Goal: Information Seeking & Learning: Find specific fact

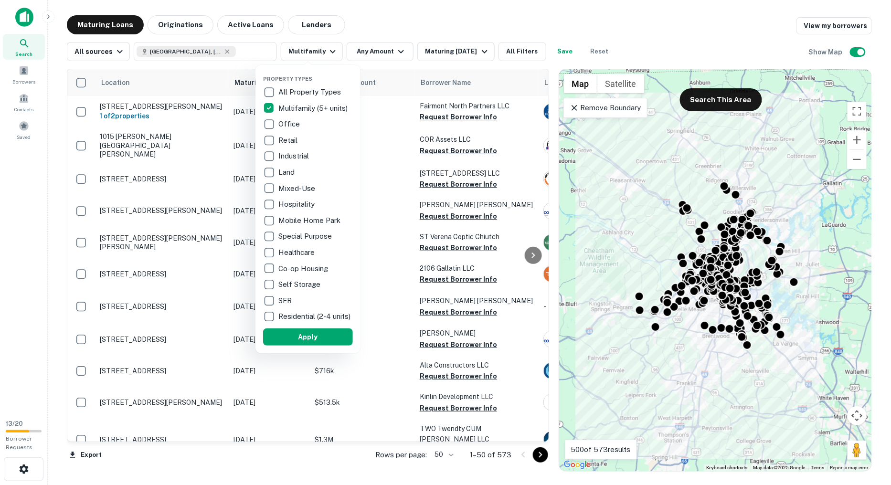
click at [414, 21] on div at bounding box center [445, 242] width 891 height 485
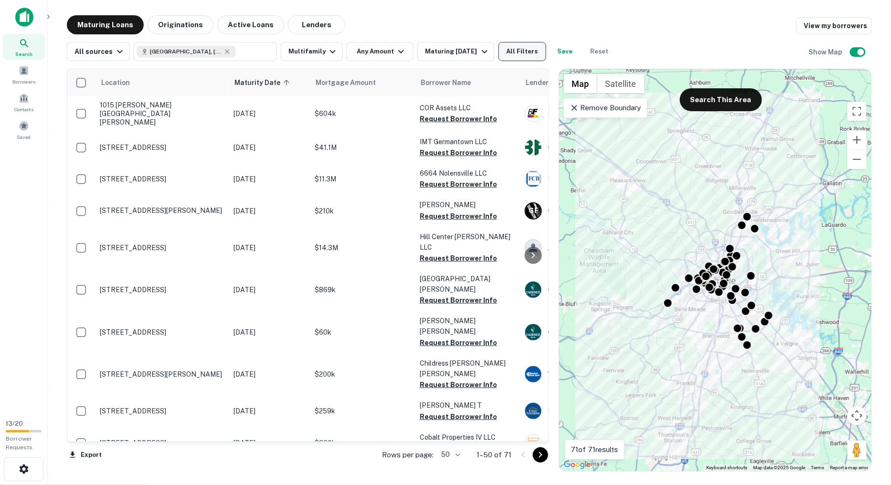
click at [513, 51] on button "All Filters" at bounding box center [522, 51] width 48 height 19
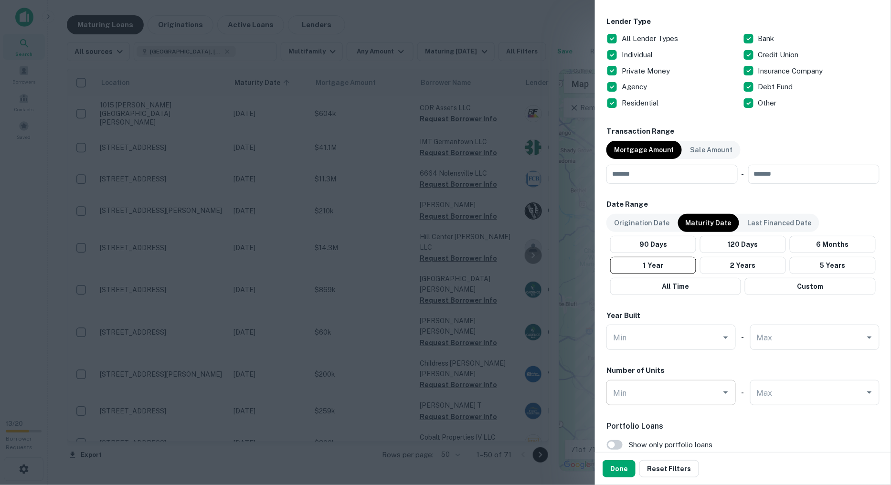
scroll to position [275, 0]
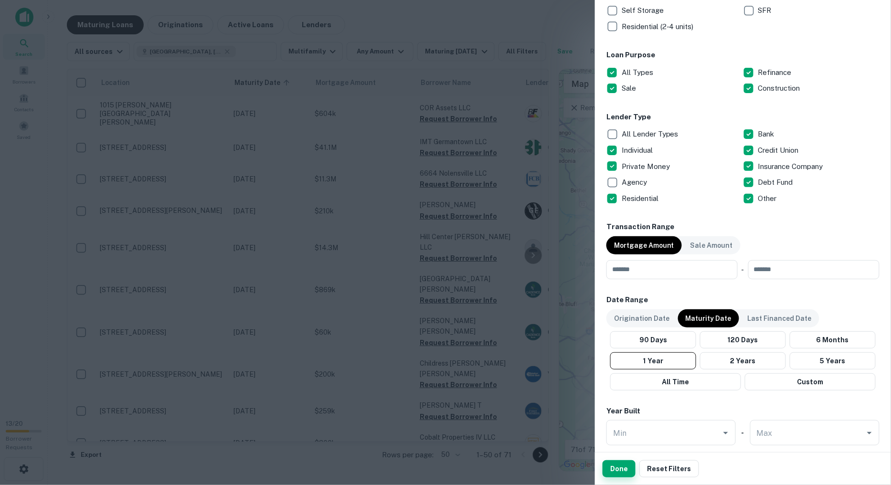
click at [623, 463] on button "Done" at bounding box center [618, 468] width 33 height 17
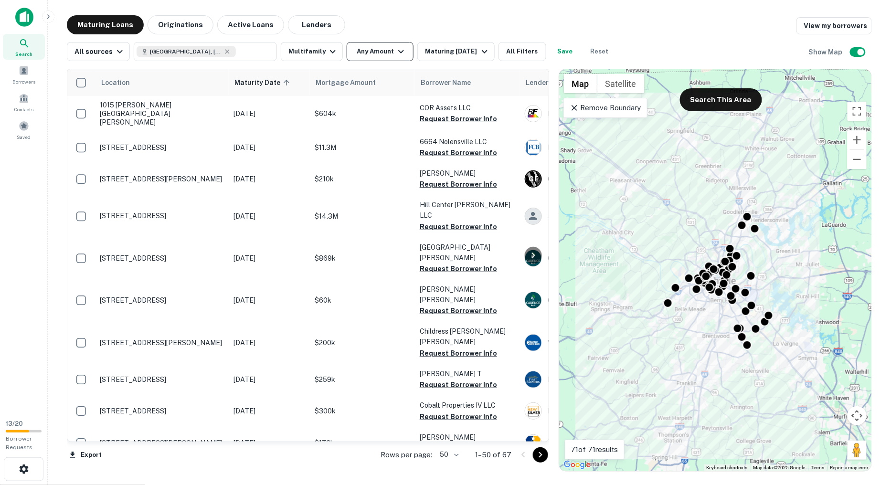
click at [401, 46] on button "Any Amount" at bounding box center [380, 51] width 67 height 19
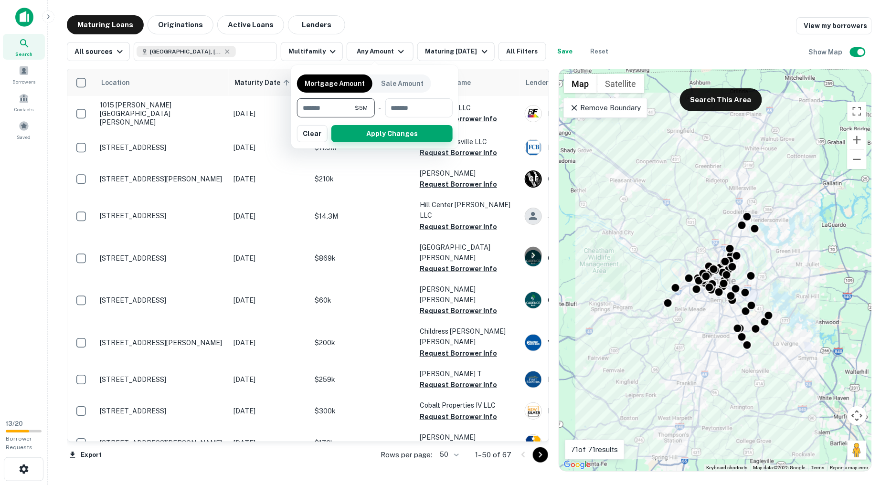
type input "*******"
click at [368, 136] on button "Apply Changes" at bounding box center [391, 133] width 121 height 17
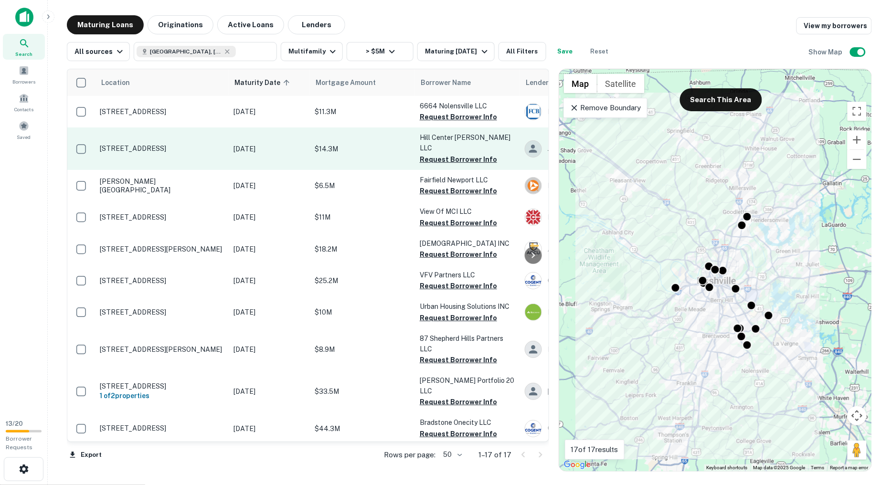
click at [357, 144] on p "$14.3M" at bounding box center [362, 149] width 95 height 11
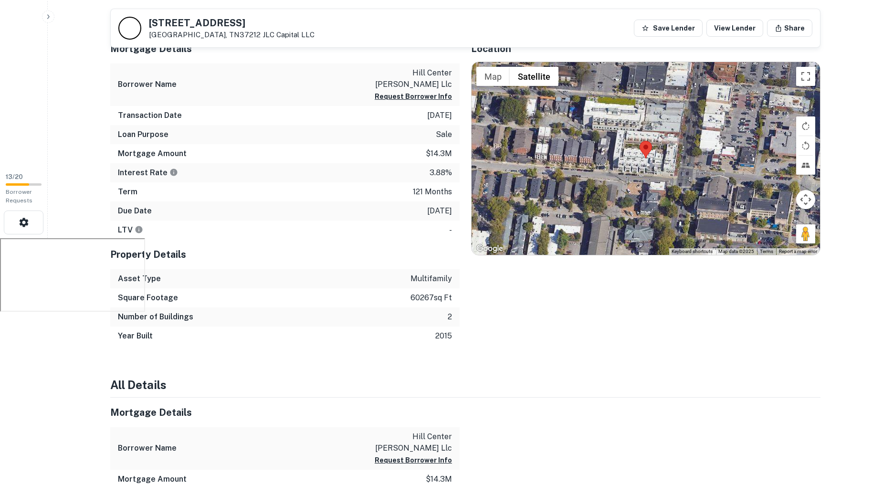
scroll to position [212, 0]
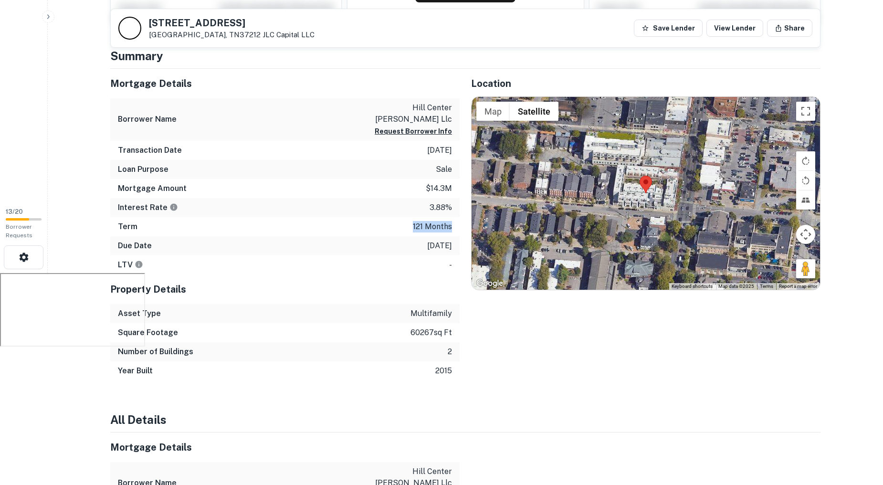
drag, startPoint x: 452, startPoint y: 214, endPoint x: 406, endPoint y: 215, distance: 45.8
click at [406, 217] on div "Term 121 months" at bounding box center [284, 226] width 349 height 19
click at [418, 221] on p "121 months" at bounding box center [432, 226] width 39 height 11
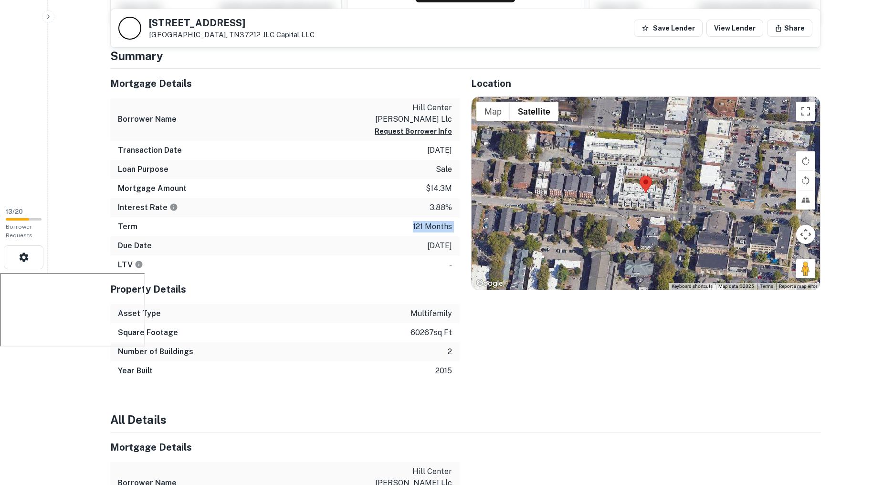
click at [418, 221] on p "121 months" at bounding box center [432, 226] width 39 height 11
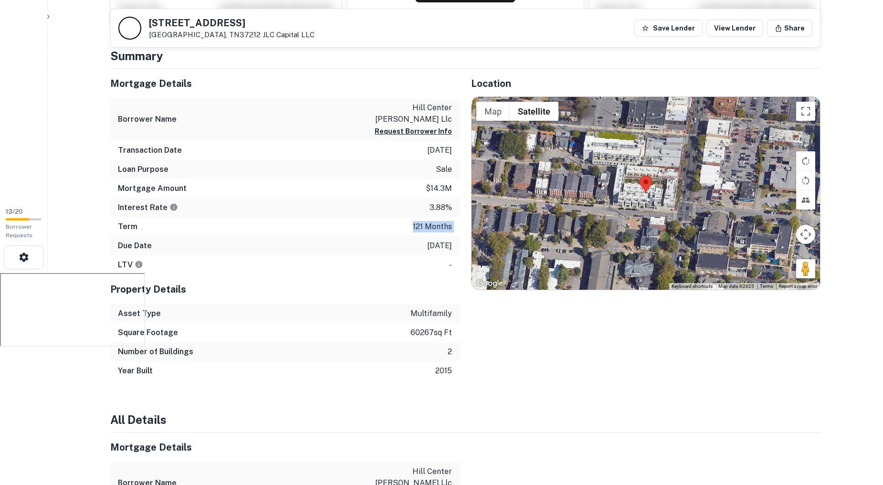
click at [418, 221] on p "121 months" at bounding box center [432, 226] width 39 height 11
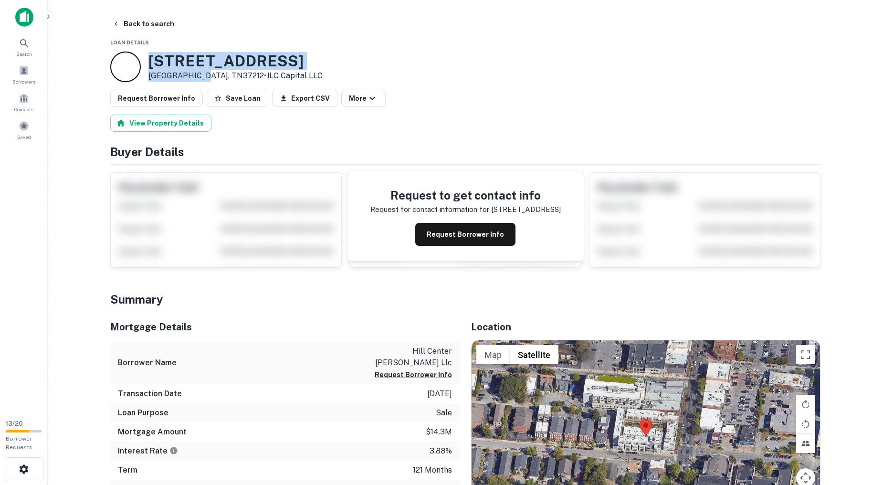
drag, startPoint x: 194, startPoint y: 75, endPoint x: 146, endPoint y: 56, distance: 52.5
click at [146, 56] on div "[STREET_ADDRESS] • JLC Capital LLC" at bounding box center [216, 67] width 212 height 31
copy div "[STREET_ADDRESS]"
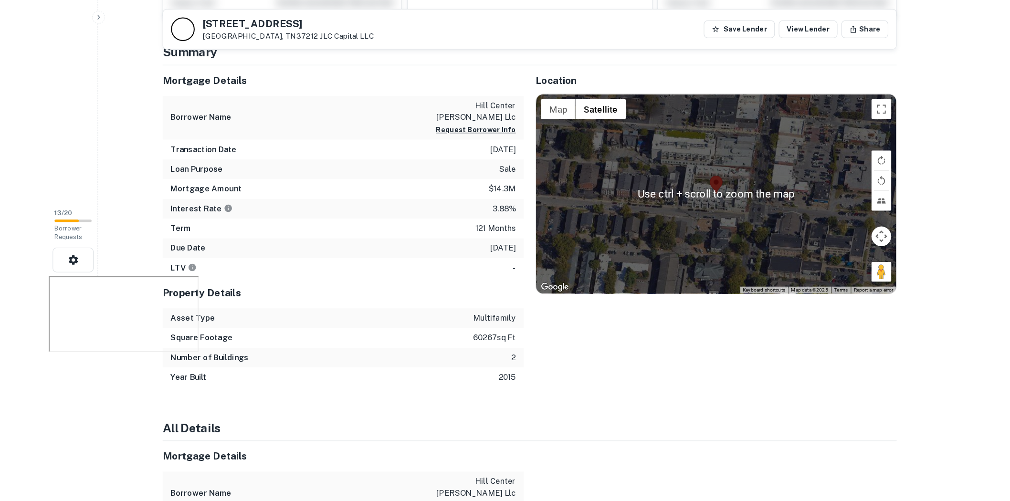
scroll to position [159, 0]
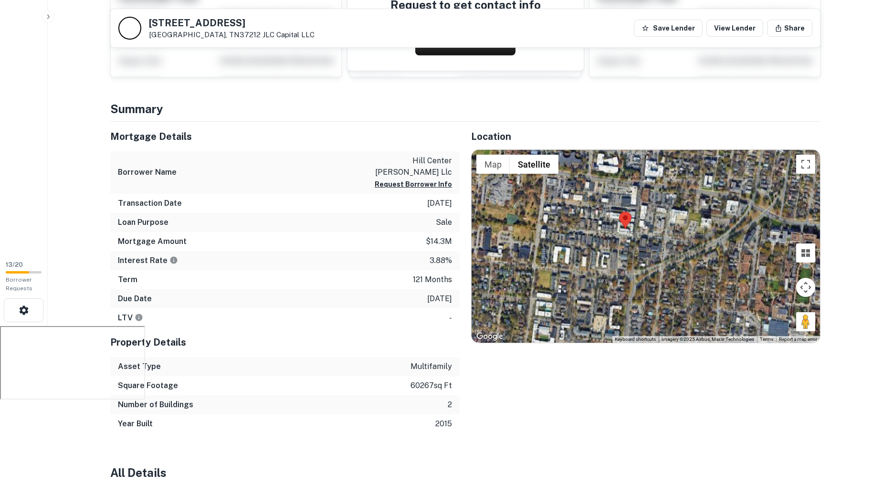
drag, startPoint x: 653, startPoint y: 291, endPoint x: 638, endPoint y: 254, distance: 39.8
click at [638, 254] on div at bounding box center [646, 246] width 349 height 193
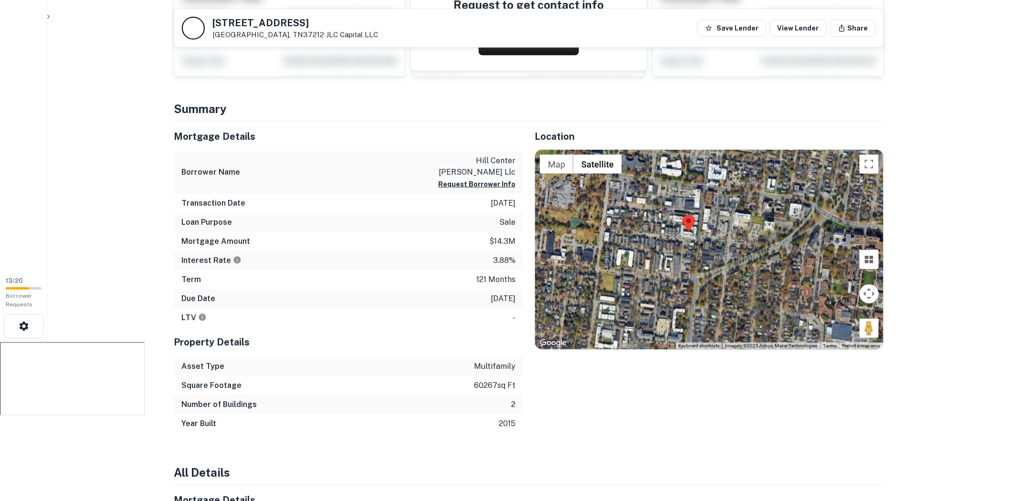
scroll to position [0, 0]
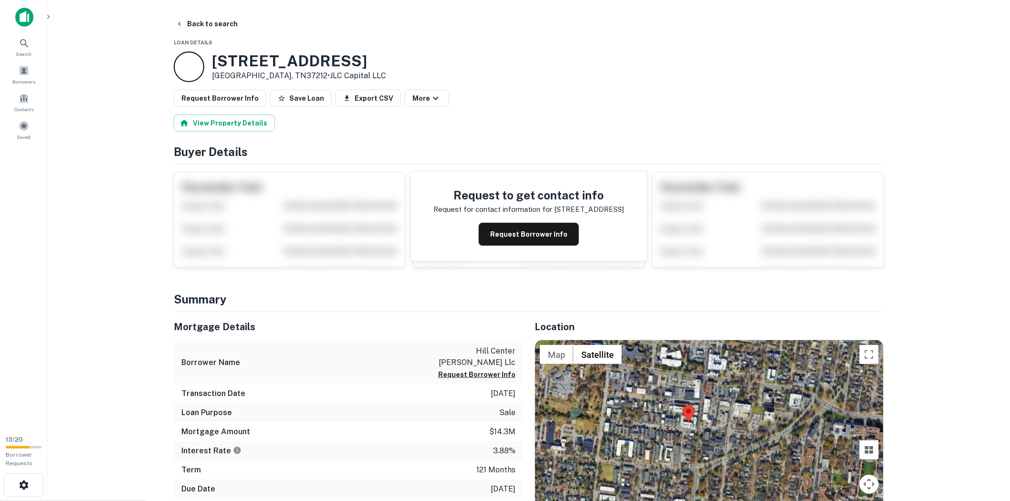
drag, startPoint x: 360, startPoint y: 75, endPoint x: 170, endPoint y: 14, distance: 199.4
click at [170, 14] on main "Back to search Loan Details [STREET_ADDRESS] • JLC Capital LLC Request Borrower…" at bounding box center [529, 250] width 962 height 501
